Goal: Check status: Check status

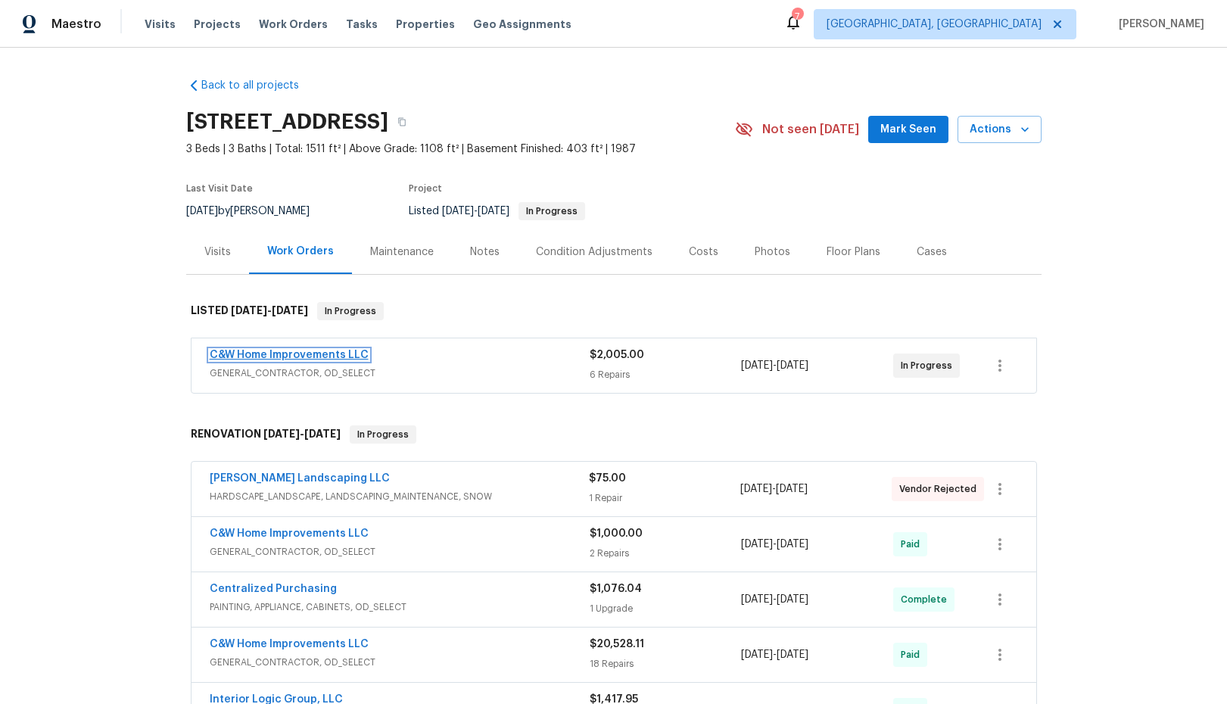
click at [303, 354] on link "C&W Home Improvements LLC" at bounding box center [289, 355] width 159 height 11
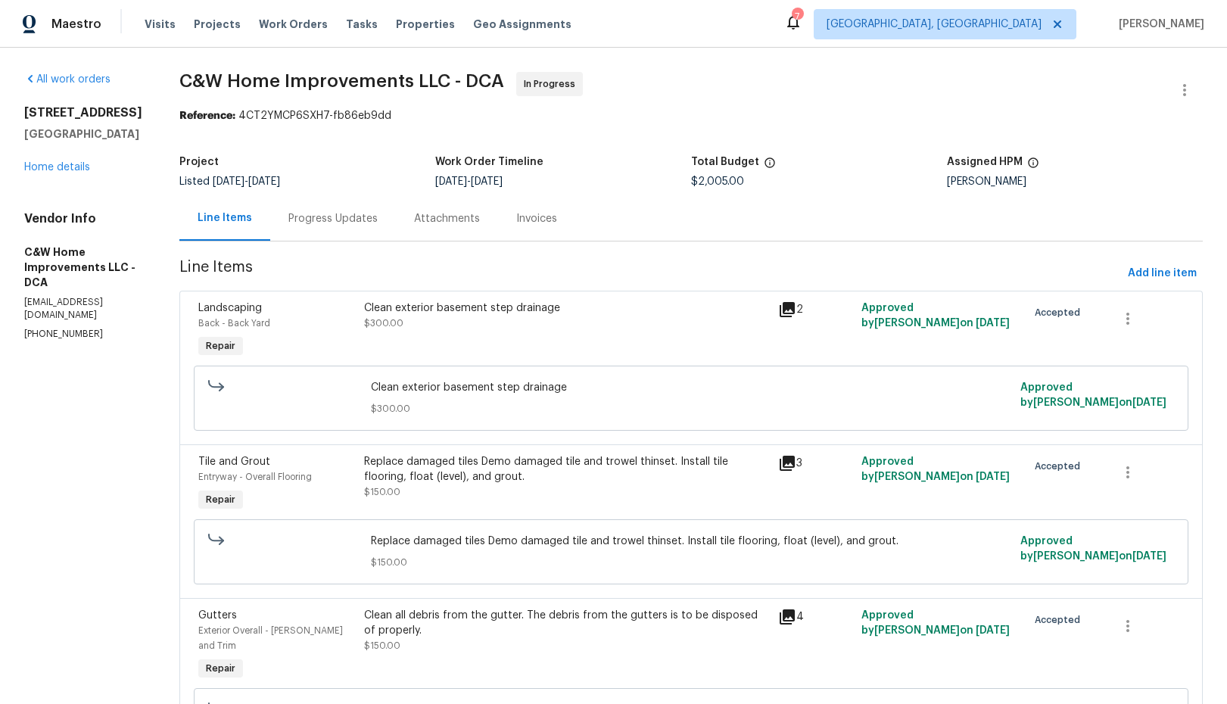
click at [326, 222] on div "Progress Updates" at bounding box center [332, 218] width 89 height 15
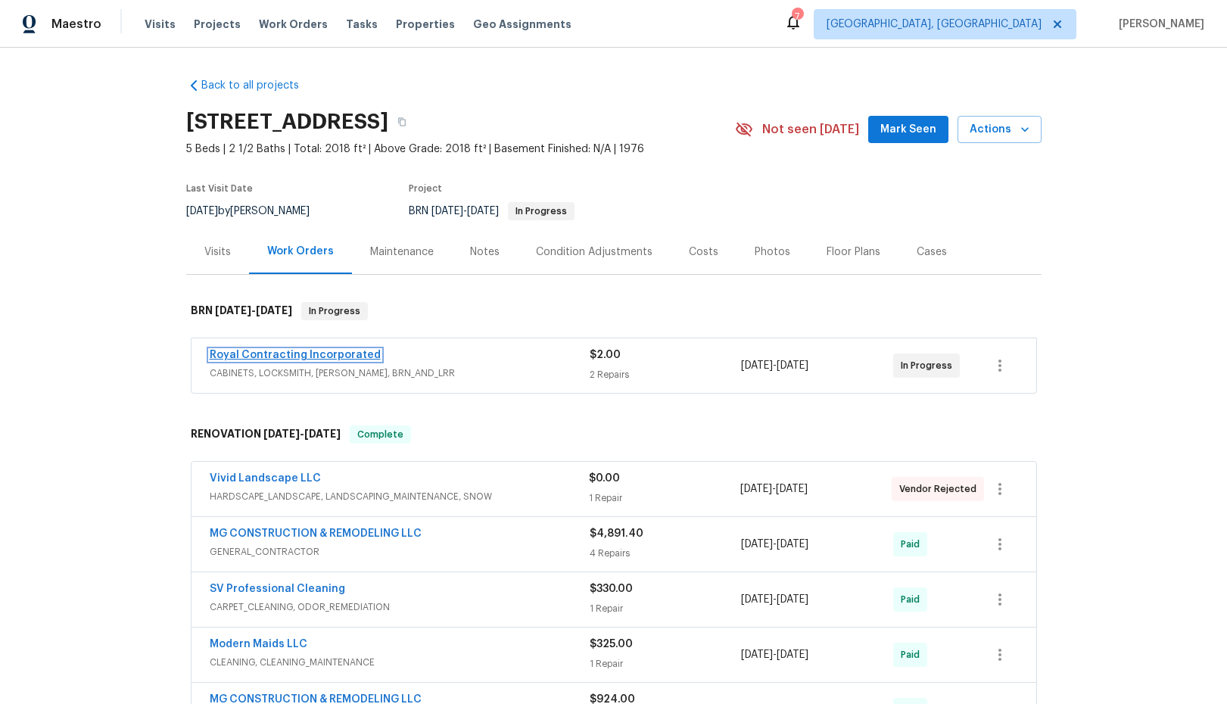
click at [328, 353] on link "Royal Contracting Incorporated" at bounding box center [295, 355] width 171 height 11
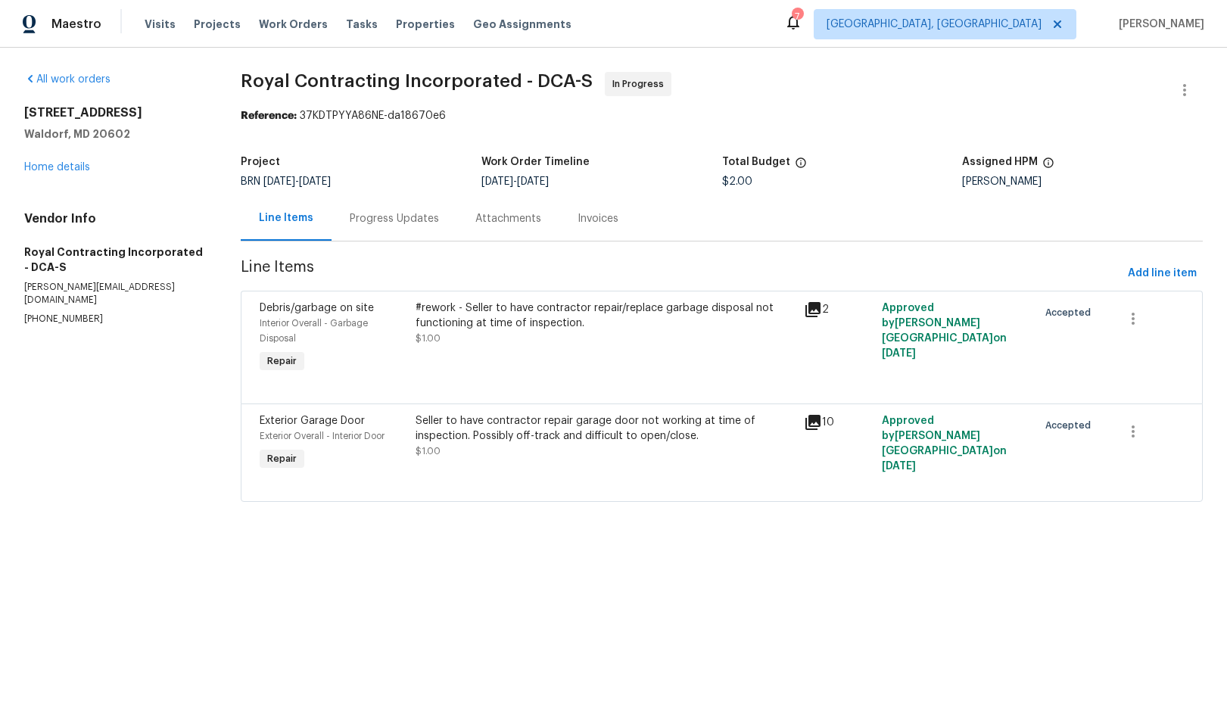
click at [380, 216] on div "Progress Updates" at bounding box center [394, 218] width 89 height 15
